Goal: Navigation & Orientation: Find specific page/section

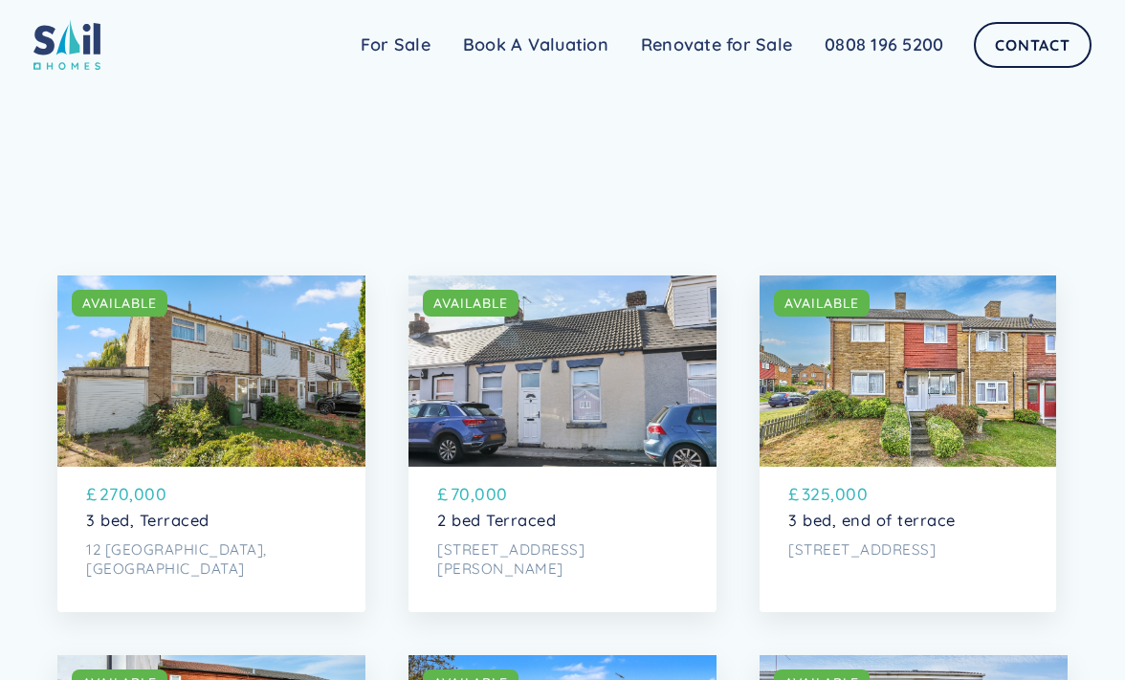
click at [346, 375] on div "SOLD AVAILABLE" at bounding box center [211, 370] width 308 height 191
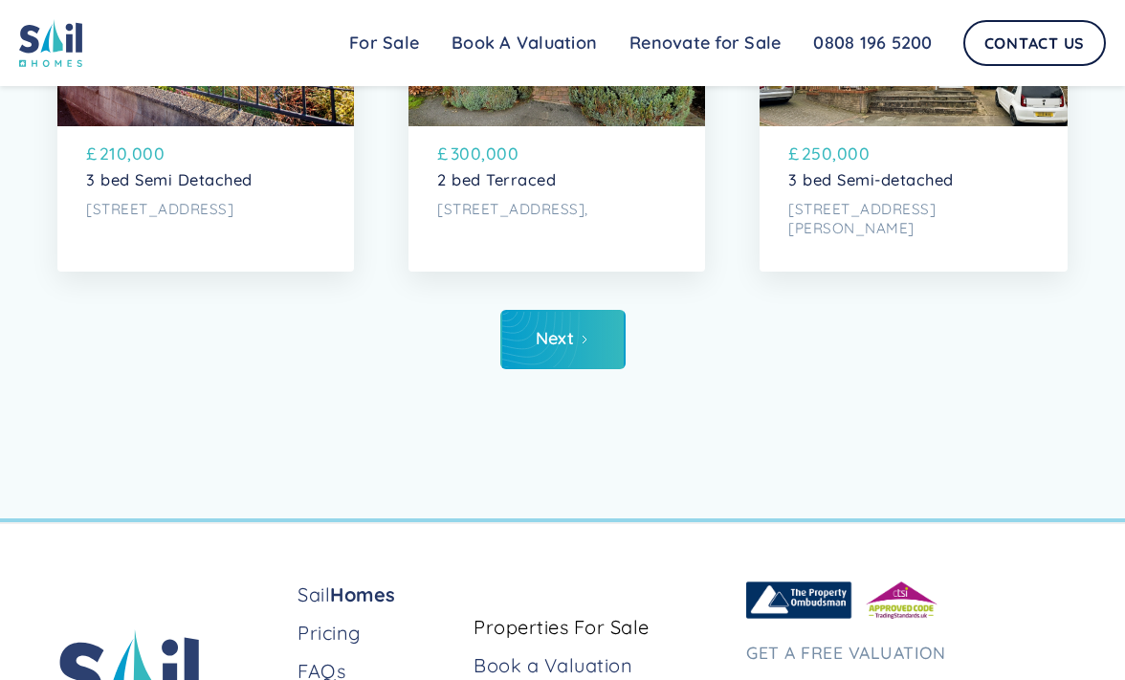
scroll to position [6183, 0]
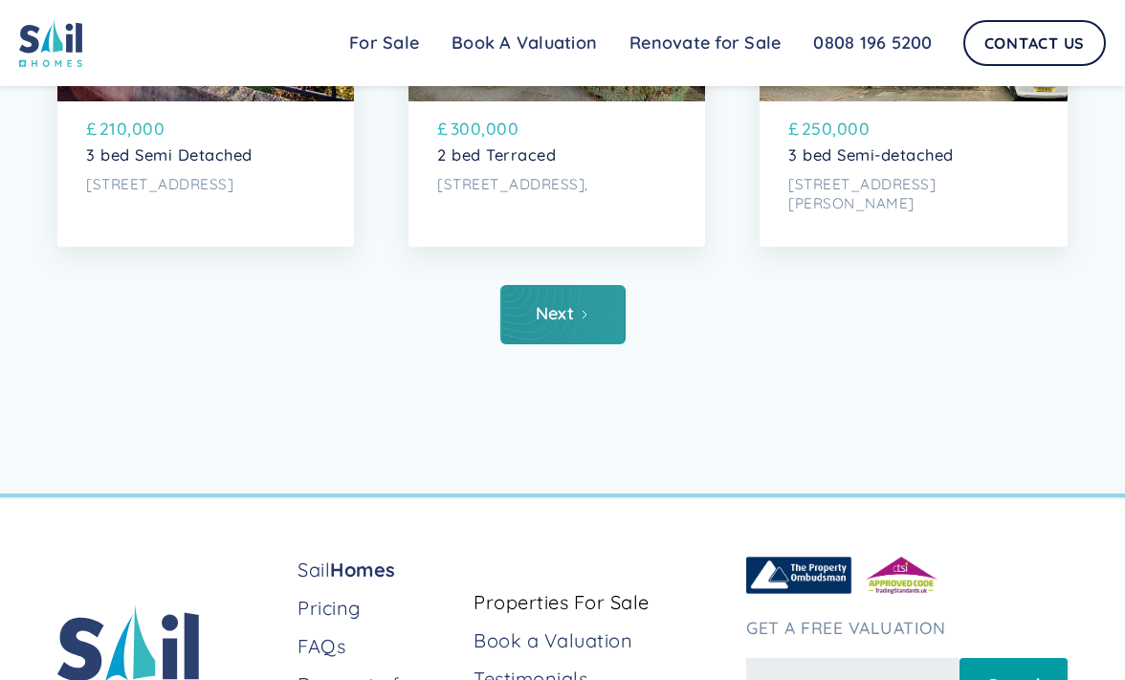
click at [568, 340] on link "Next" at bounding box center [562, 314] width 125 height 59
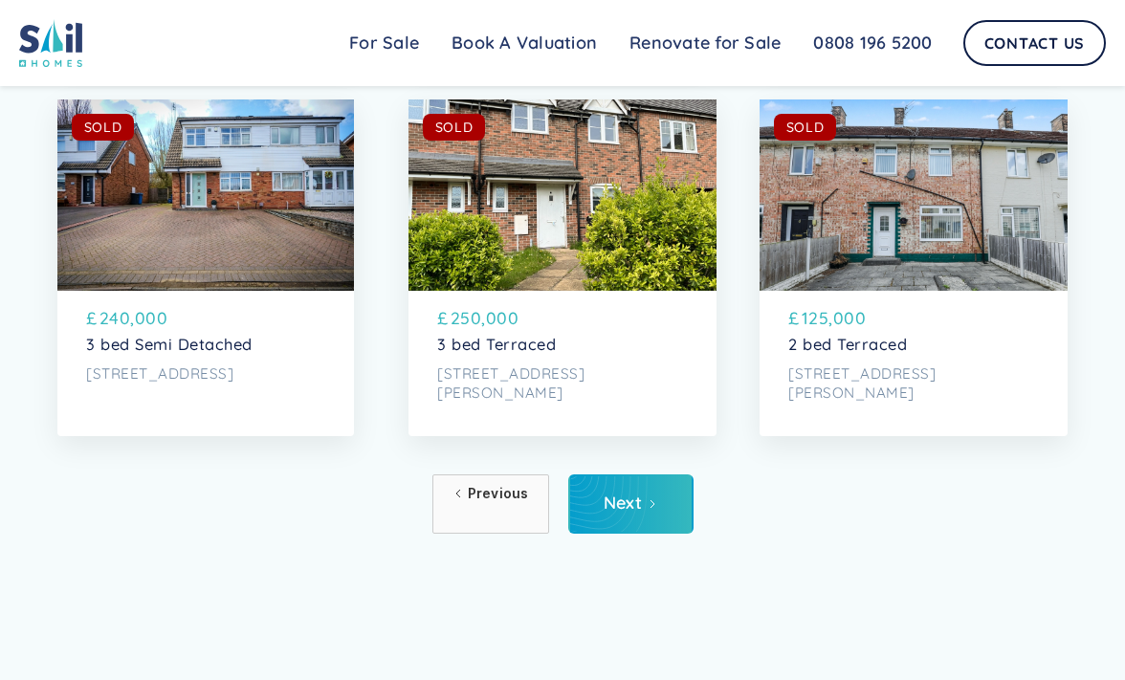
scroll to position [6008, 0]
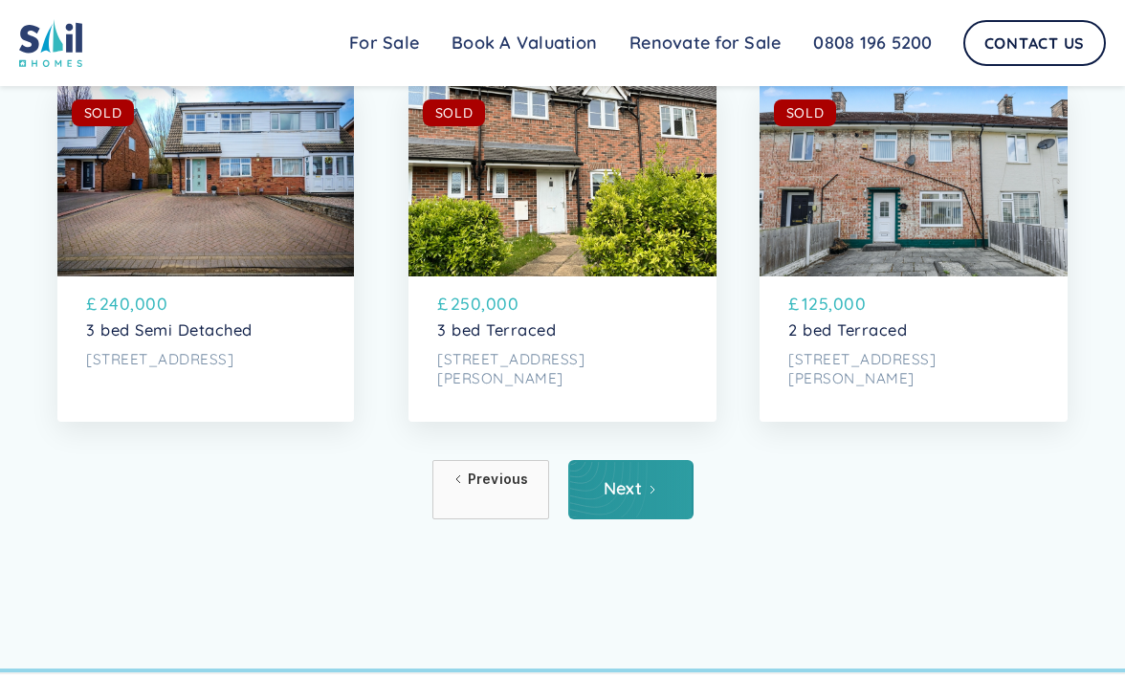
click at [633, 493] on div "Next" at bounding box center [622, 488] width 39 height 19
